Goal: Information Seeking & Learning: Check status

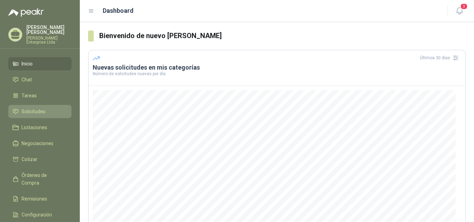
click at [48, 108] on li "Solicitudes" at bounding box center [39, 112] width 55 height 8
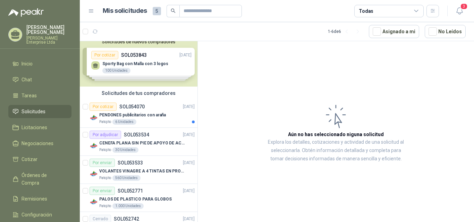
scroll to position [7, 0]
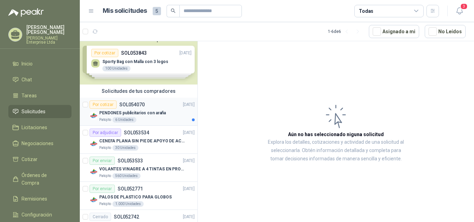
click at [173, 111] on div "PENDONES publicitarios con araña" at bounding box center [146, 113] width 95 height 8
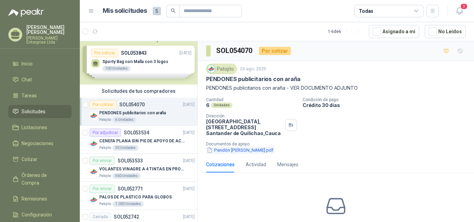
click at [252, 152] on button "Pendón [PERSON_NAME].pdf" at bounding box center [240, 150] width 68 height 7
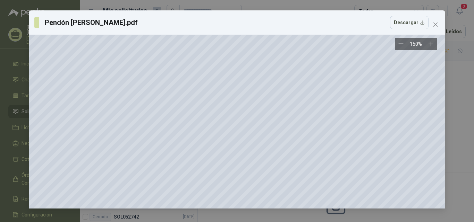
scroll to position [274, 643]
click at [436, 25] on icon "close" at bounding box center [435, 25] width 4 height 4
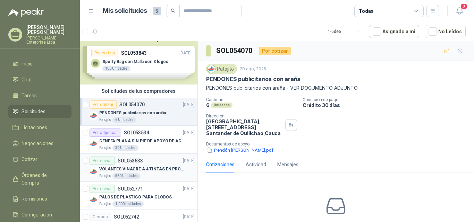
click at [163, 165] on div "VOLANTES VINAGRE A 4 TINTAS EN PROPALCOTE VER ARCHIVO ADJUNTO" at bounding box center [146, 169] width 95 height 8
